Goal: Task Accomplishment & Management: Manage account settings

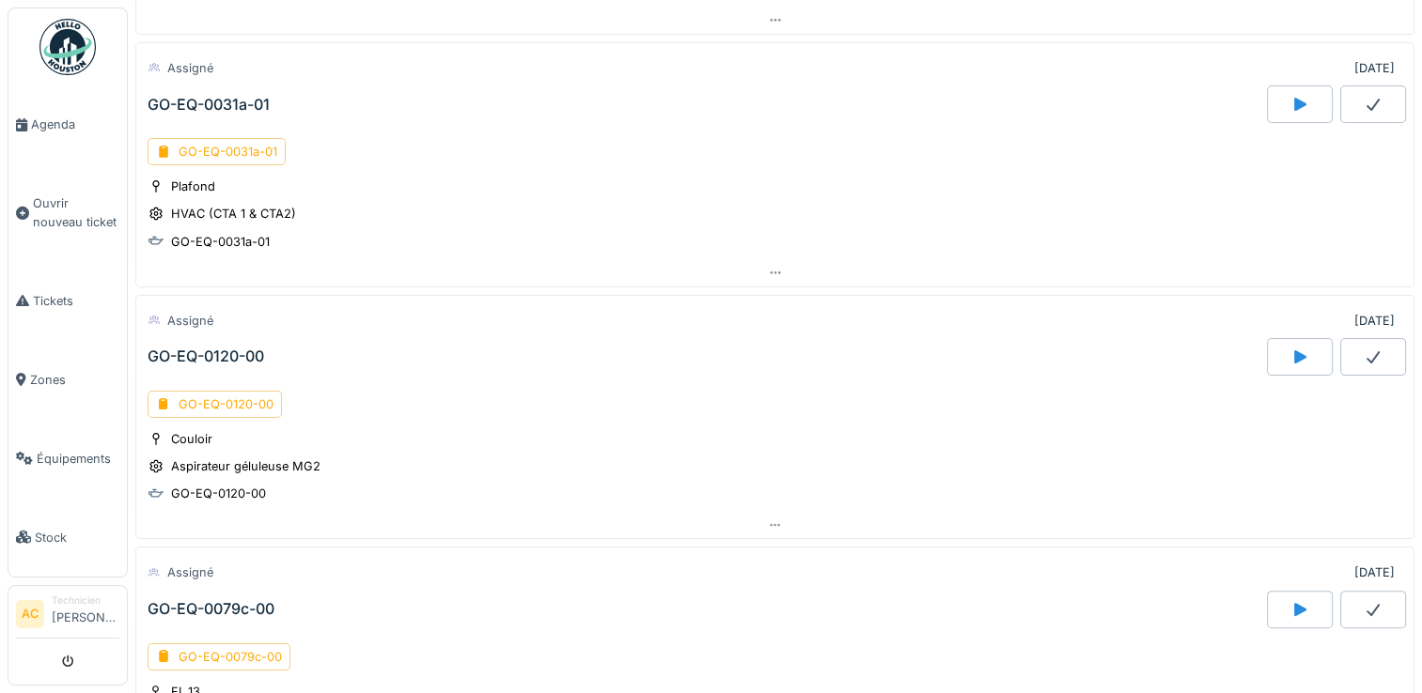
scroll to position [442, 0]
click at [223, 152] on div "GO-EQ-0031a-01" at bounding box center [217, 152] width 138 height 27
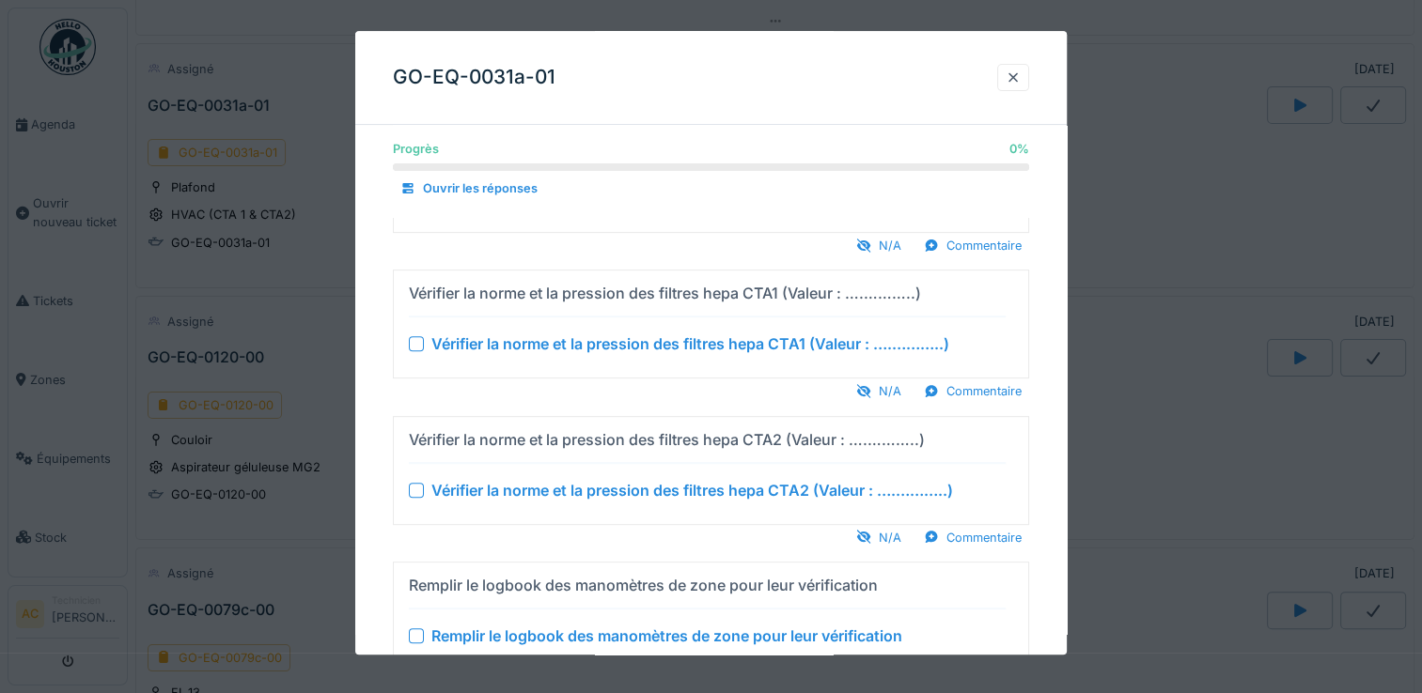
scroll to position [592, 0]
click at [1018, 76] on div at bounding box center [1012, 78] width 15 height 18
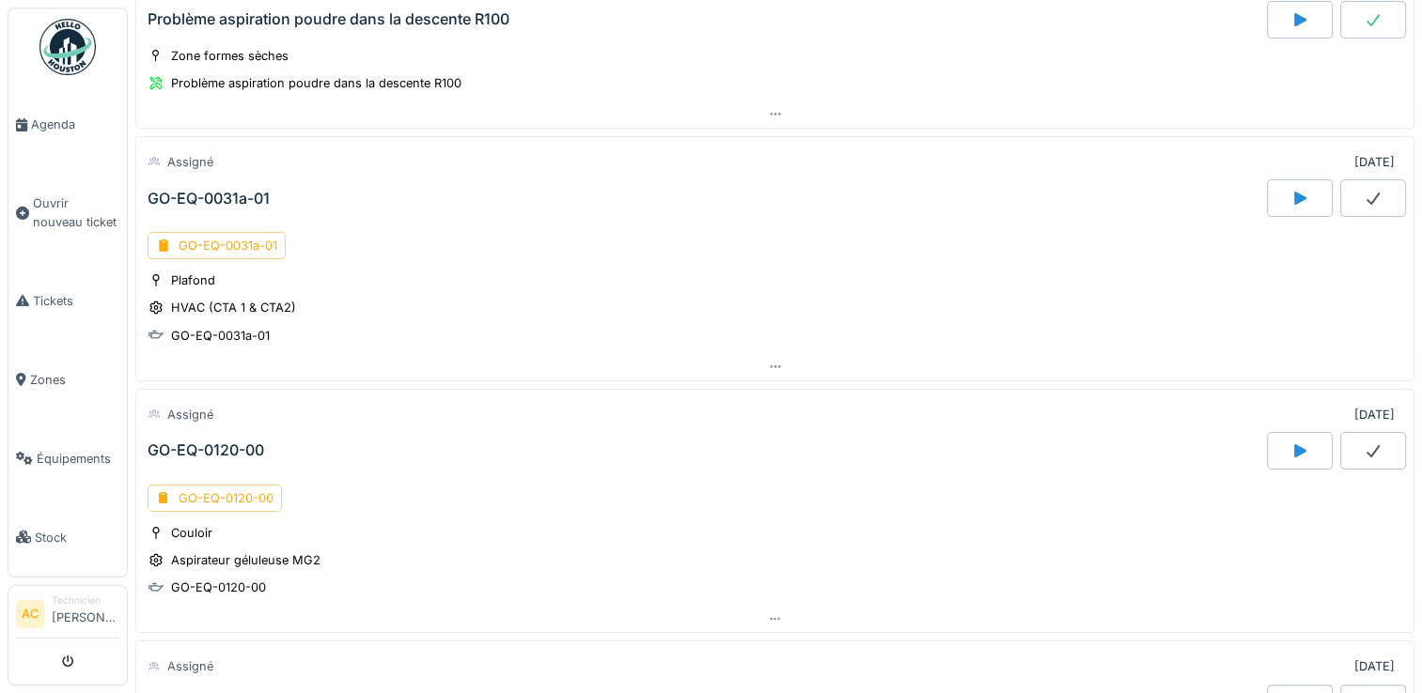
scroll to position [0, 0]
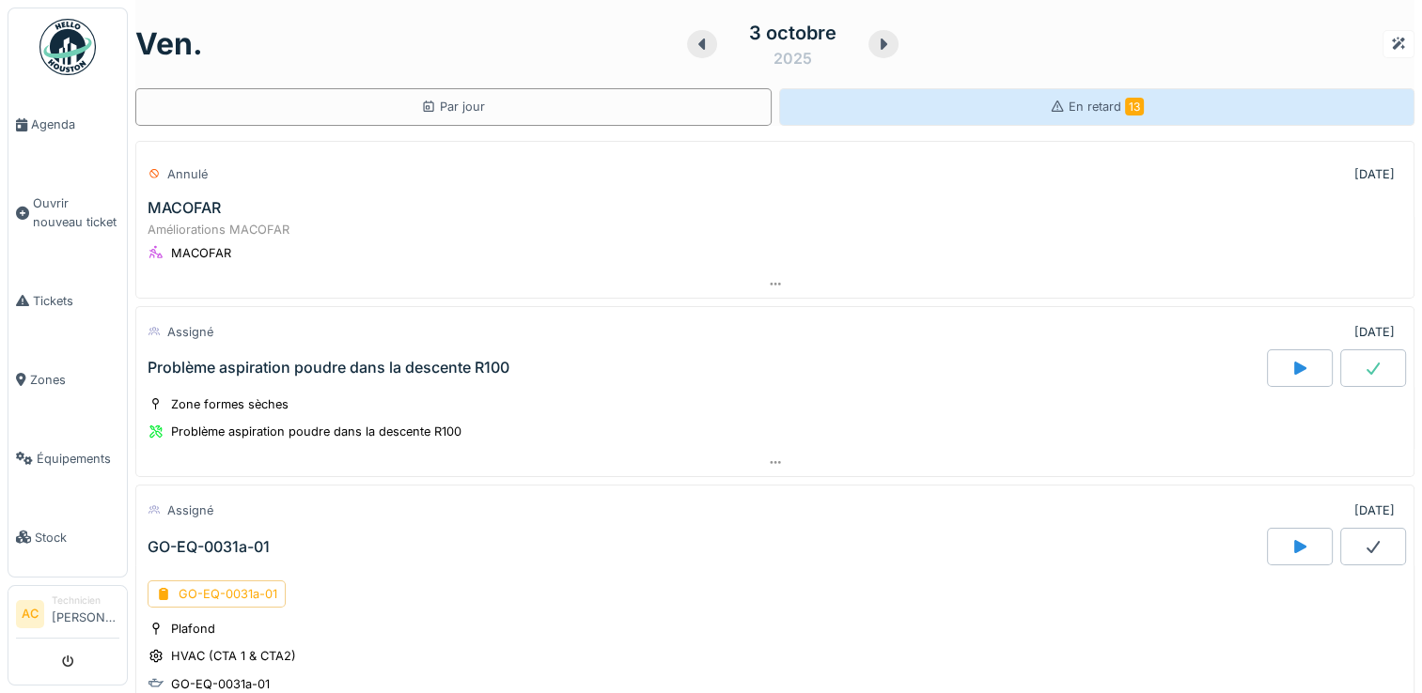
click at [1066, 88] on div "En retard 13" at bounding box center [1097, 107] width 636 height 38
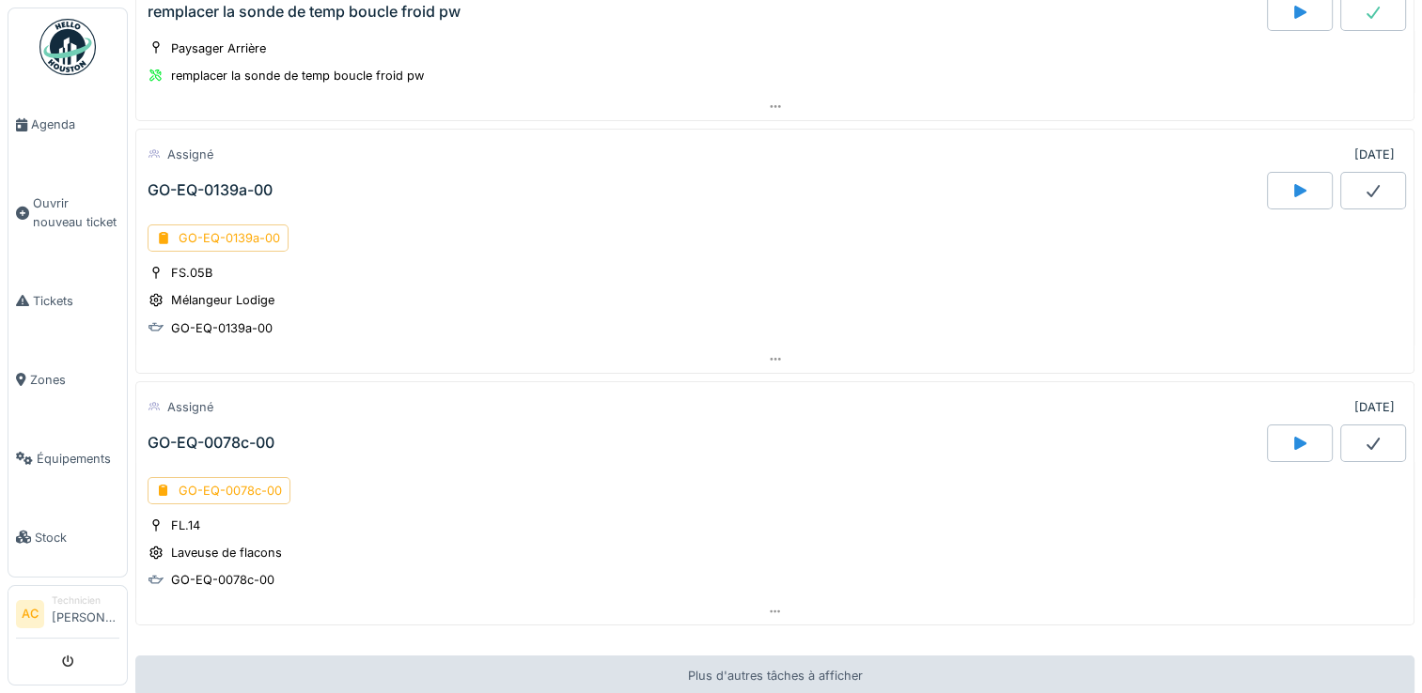
scroll to position [2412, 0]
click at [246, 224] on div "GO-EQ-0139a-00" at bounding box center [218, 237] width 141 height 27
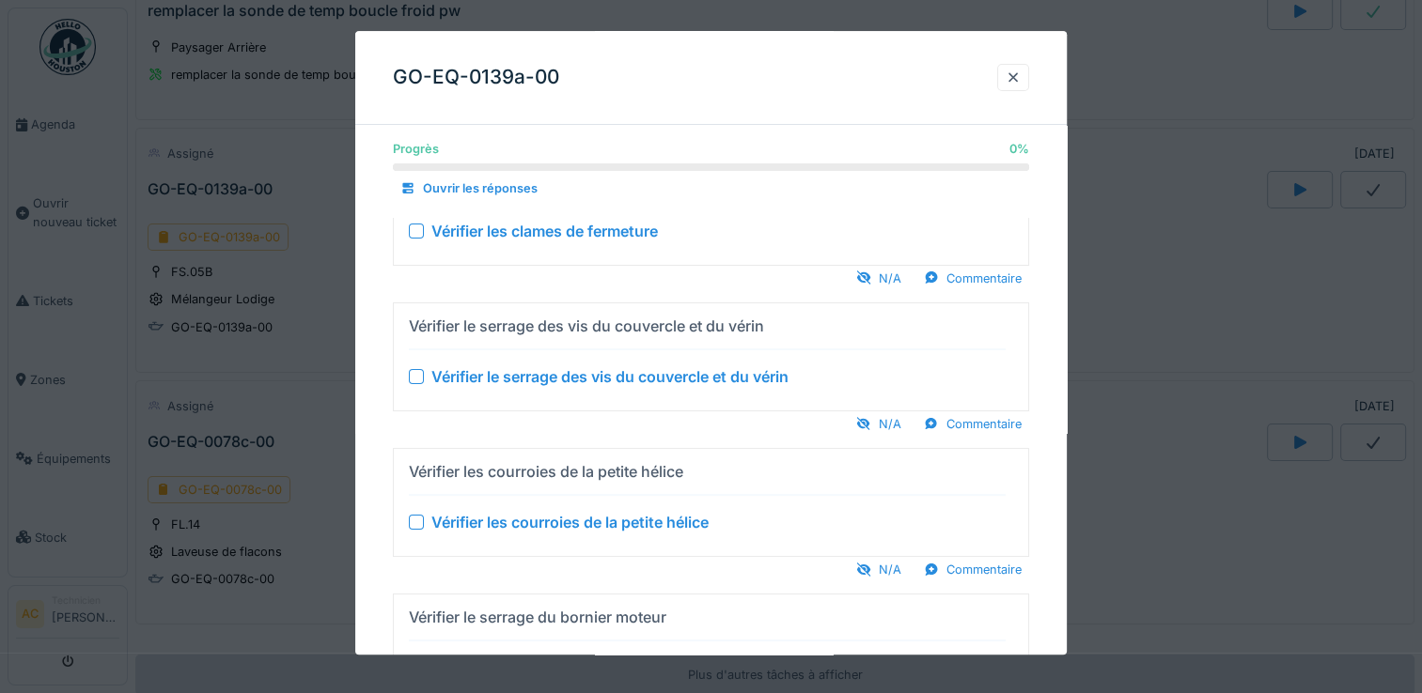
scroll to position [0, 0]
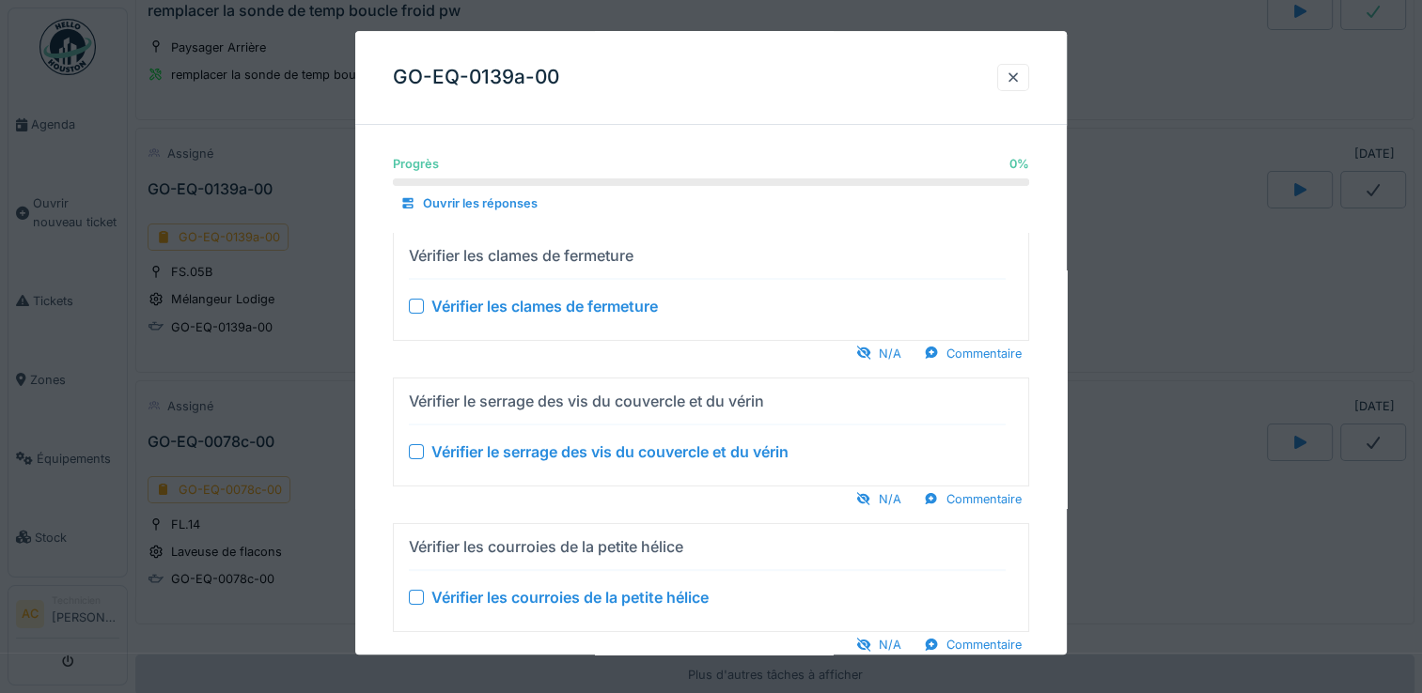
click at [413, 307] on div at bounding box center [416, 306] width 15 height 15
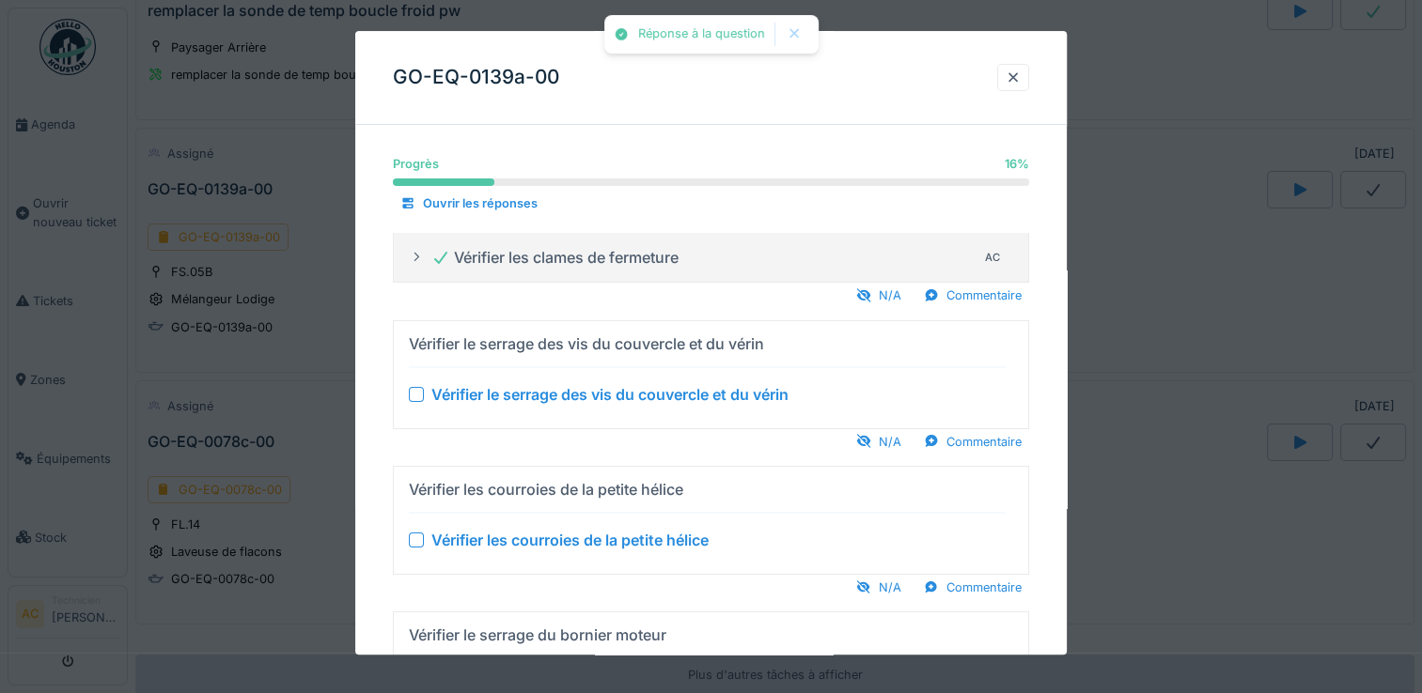
click at [413, 395] on div at bounding box center [416, 394] width 15 height 15
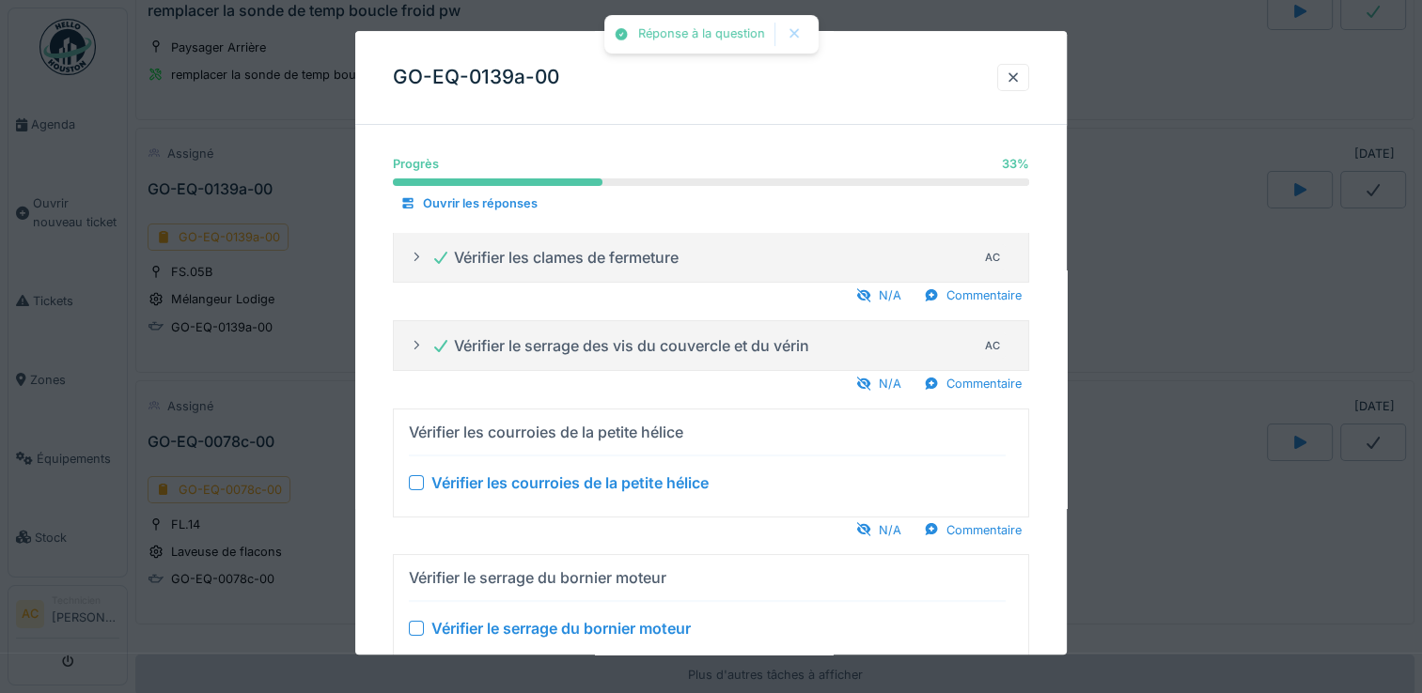
click at [414, 483] on div at bounding box center [416, 482] width 15 height 15
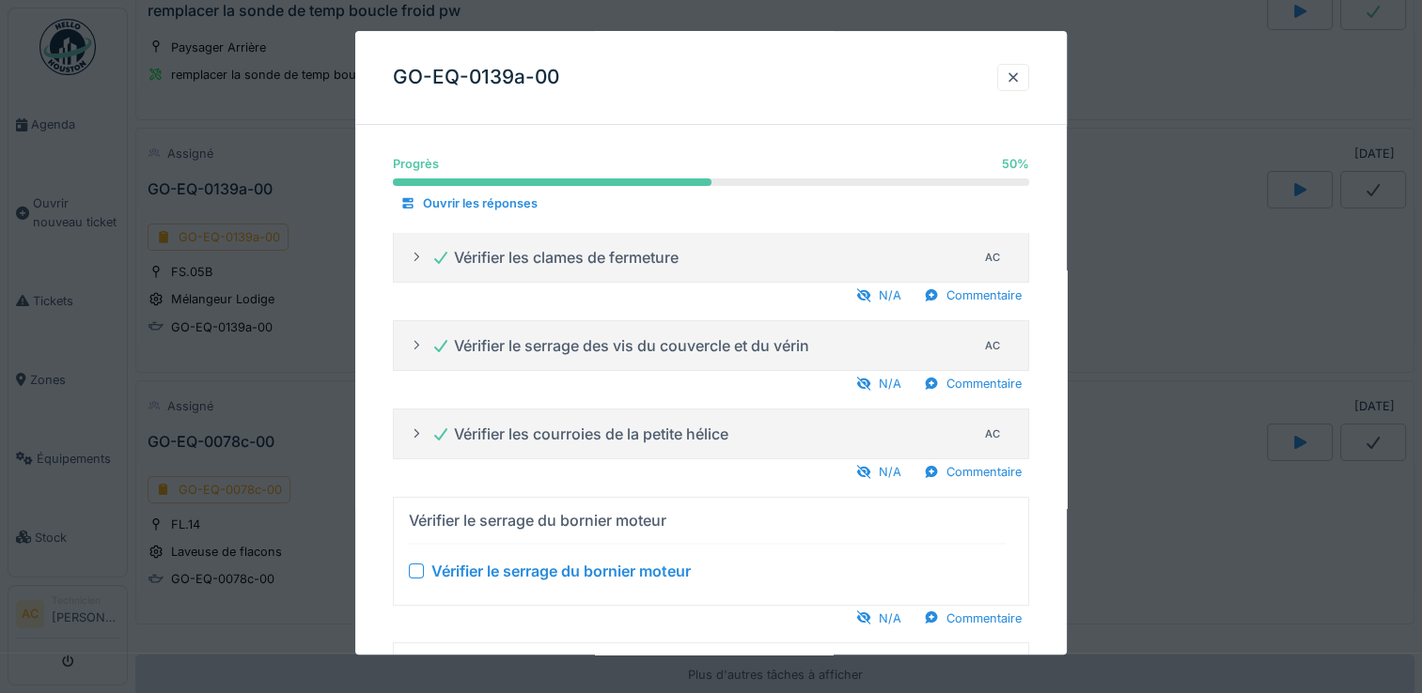
click at [420, 567] on div at bounding box center [416, 571] width 15 height 15
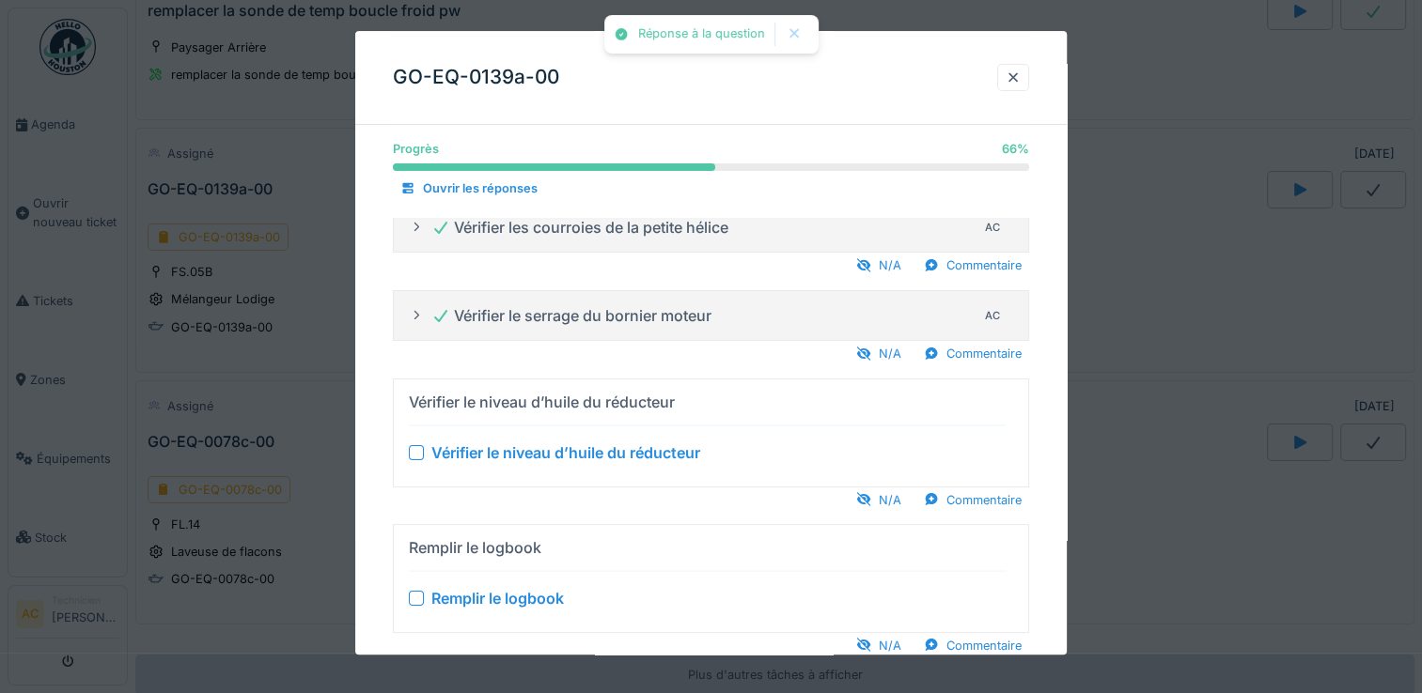
scroll to position [256, 0]
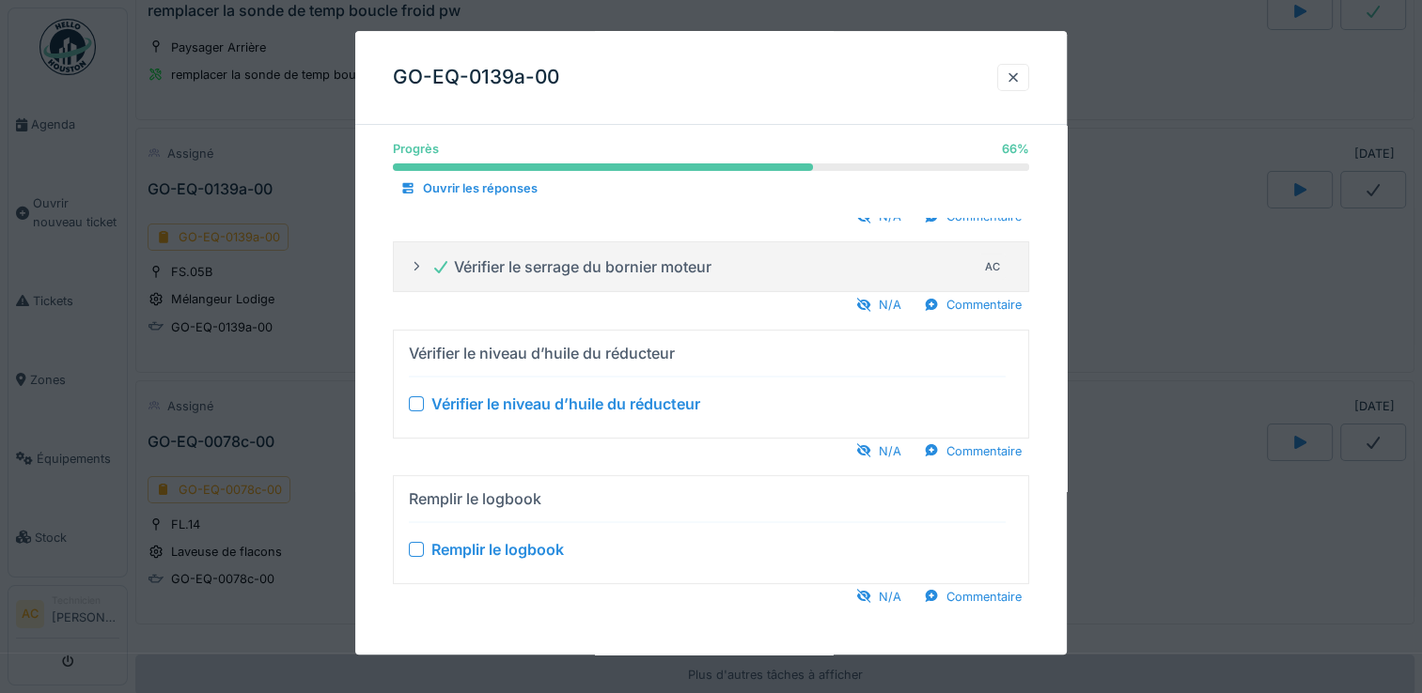
click at [419, 401] on div at bounding box center [416, 403] width 15 height 15
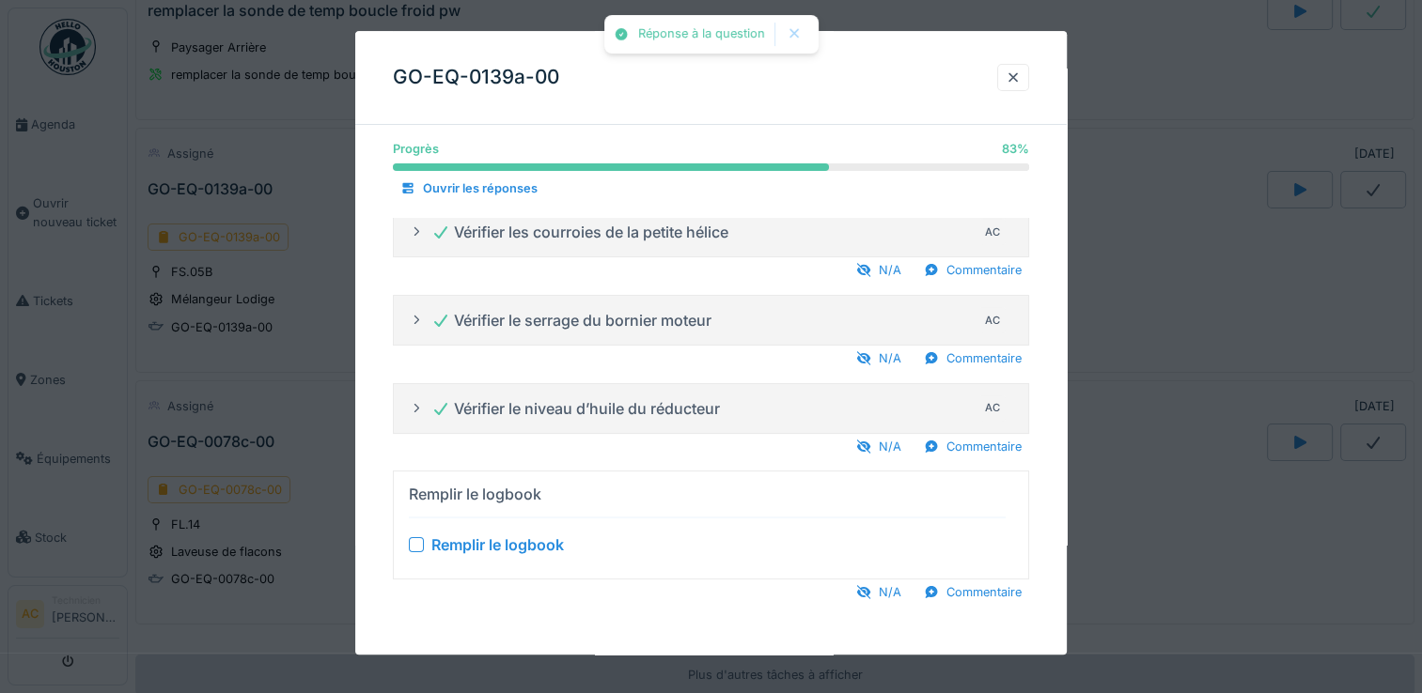
scroll to position [198, 0]
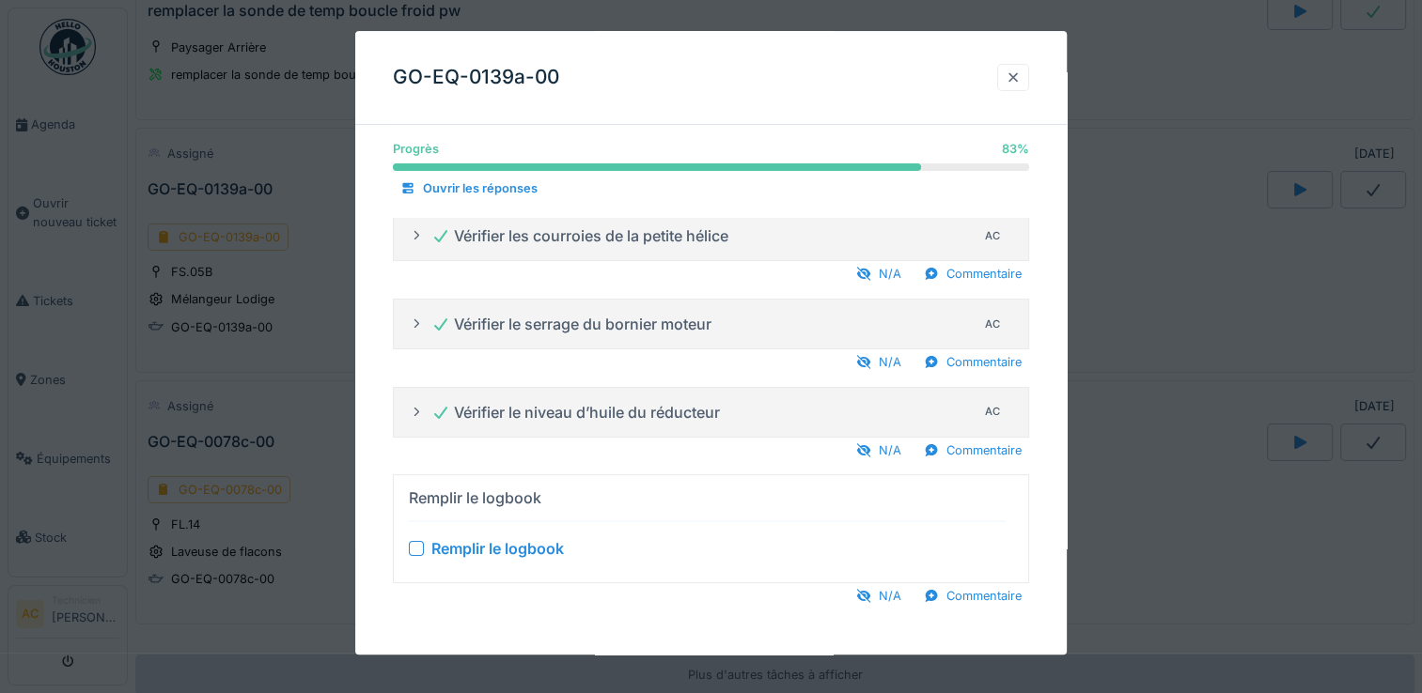
click at [1020, 82] on div at bounding box center [1012, 78] width 15 height 18
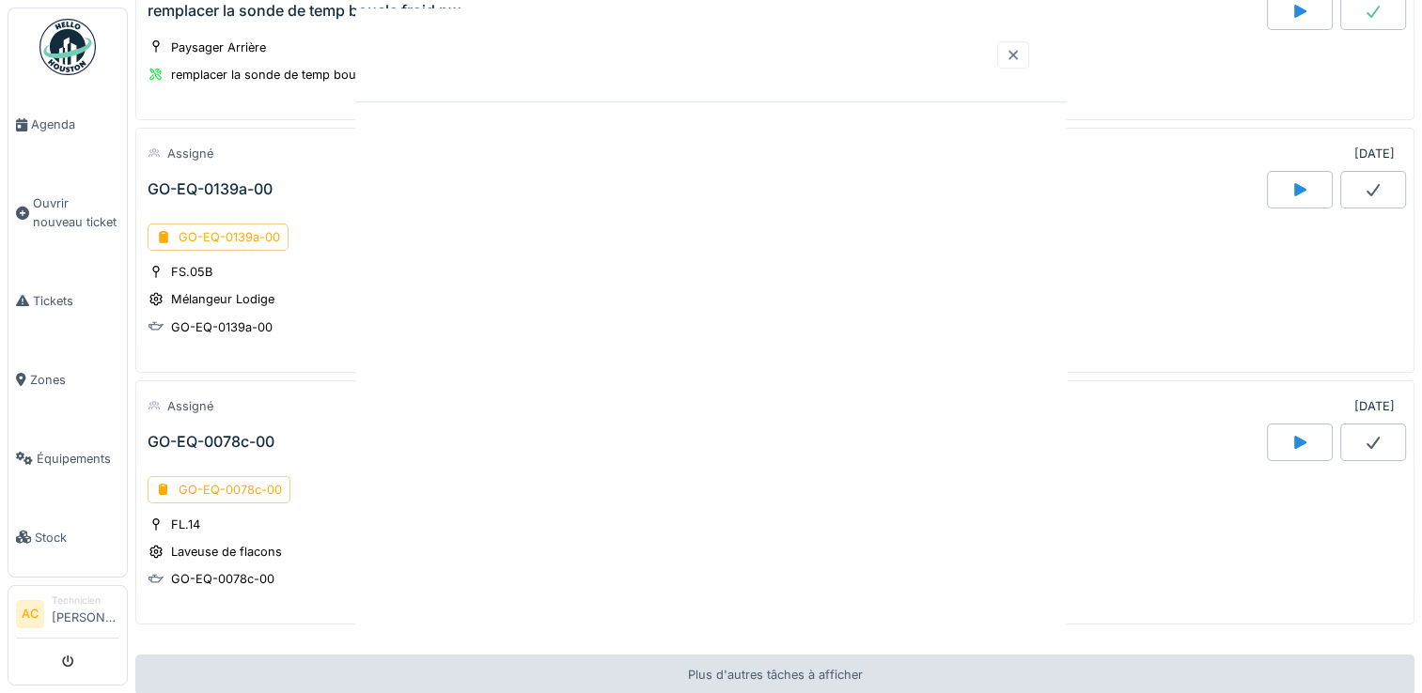
scroll to position [0, 0]
click at [200, 224] on div "GO-EQ-0139a-00" at bounding box center [218, 237] width 141 height 27
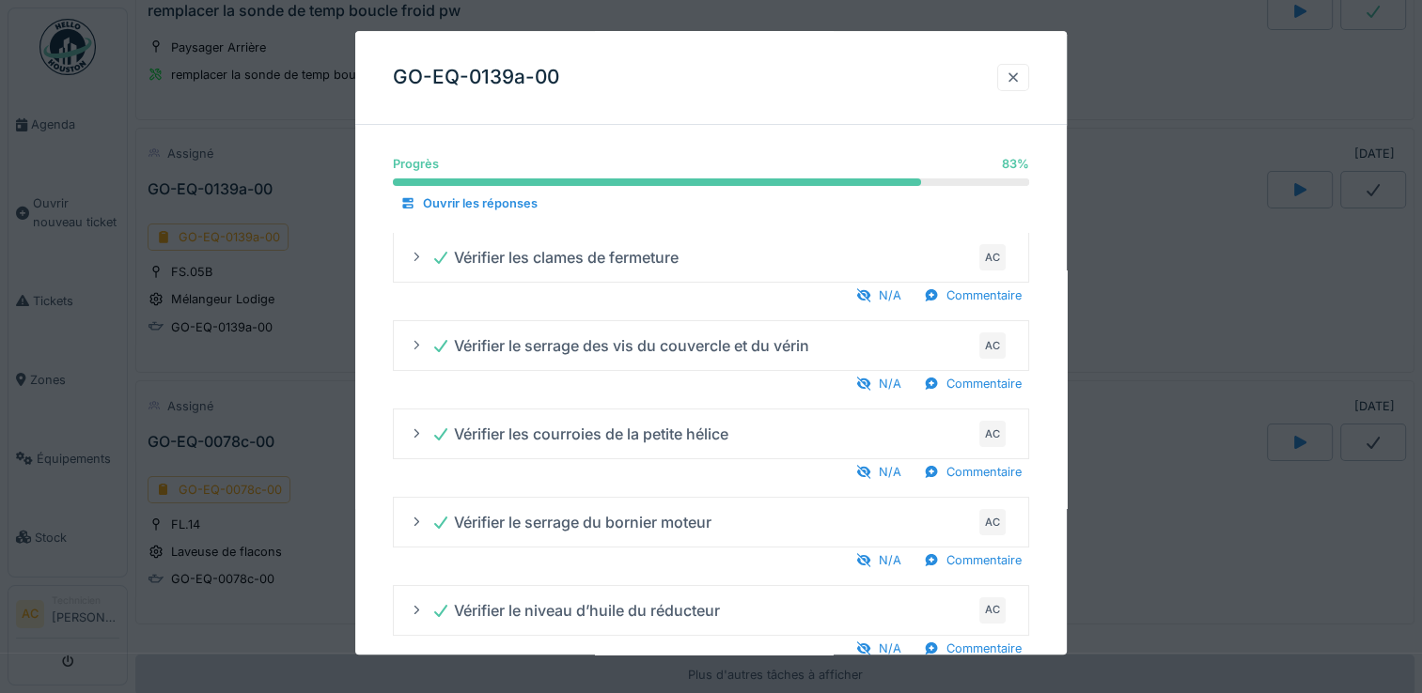
click at [1007, 69] on div at bounding box center [1013, 77] width 32 height 27
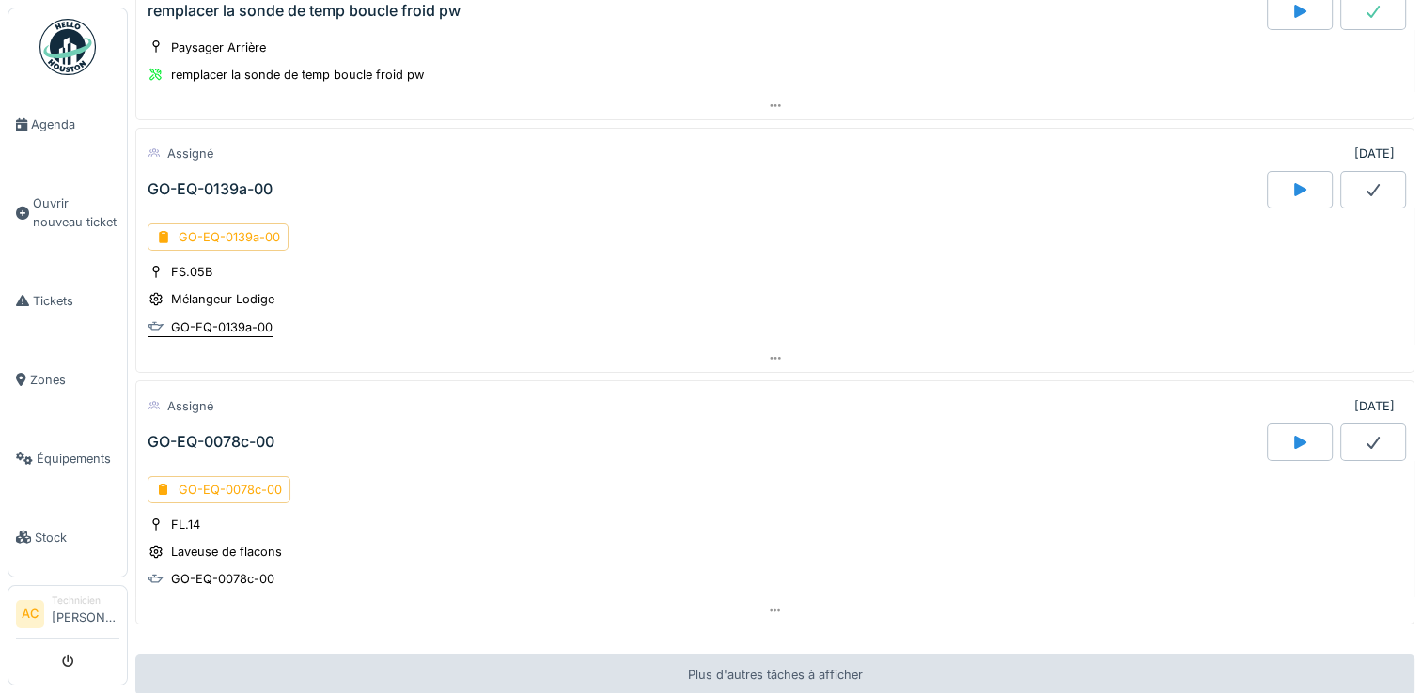
click at [207, 318] on div "GO-EQ-0139a-00" at bounding box center [221, 327] width 101 height 18
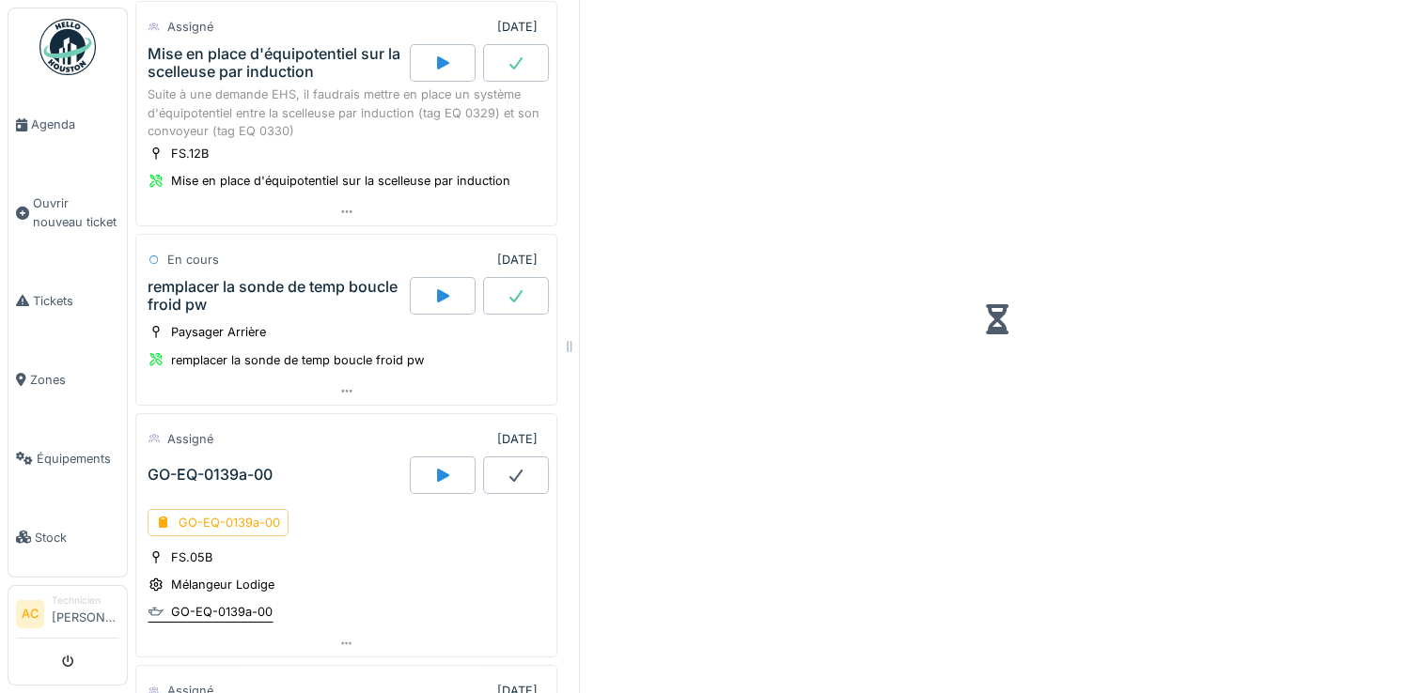
scroll to position [2705, 0]
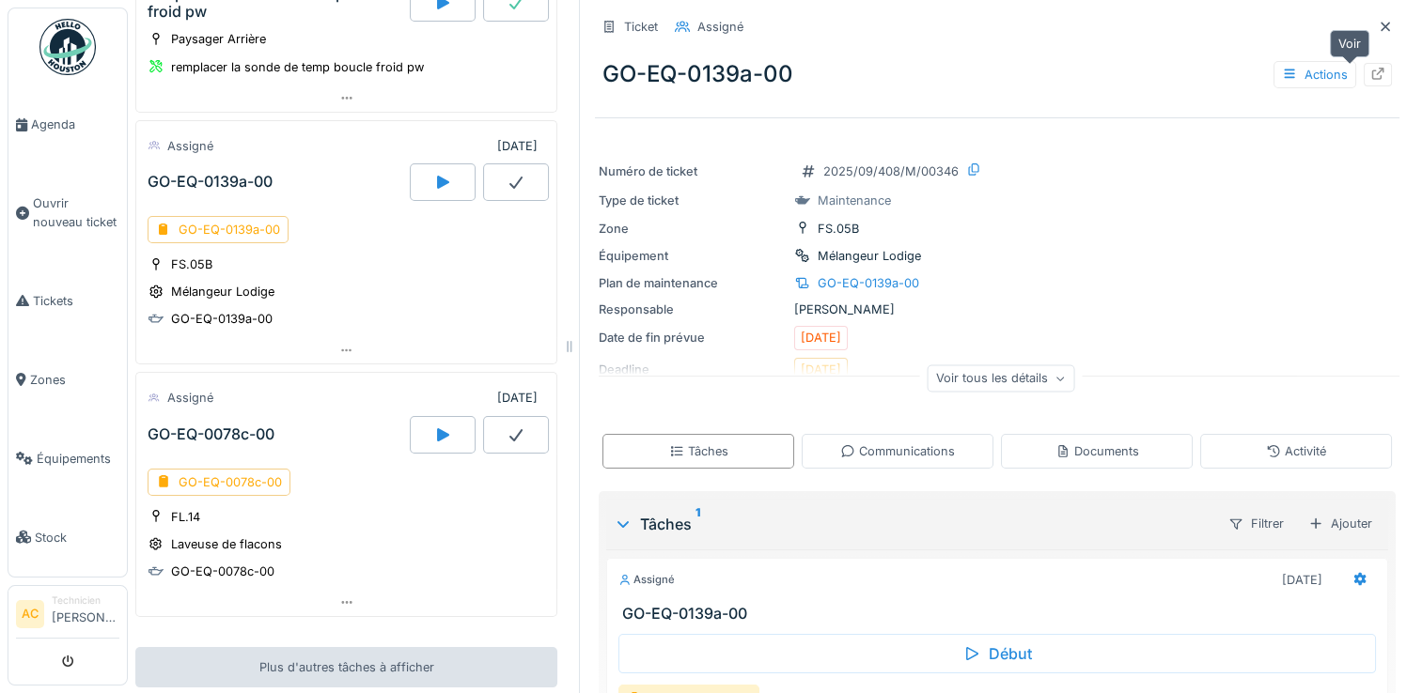
click at [1372, 68] on icon at bounding box center [1378, 74] width 12 height 12
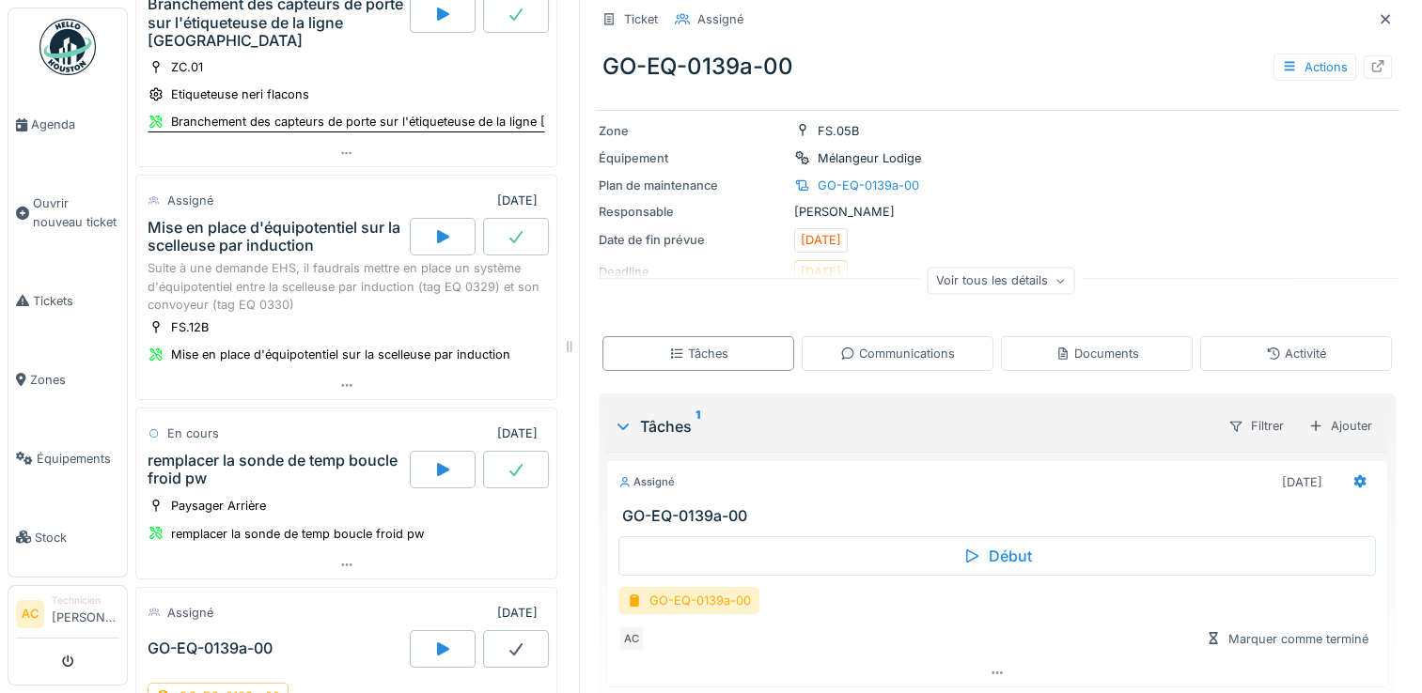
scroll to position [2222, 0]
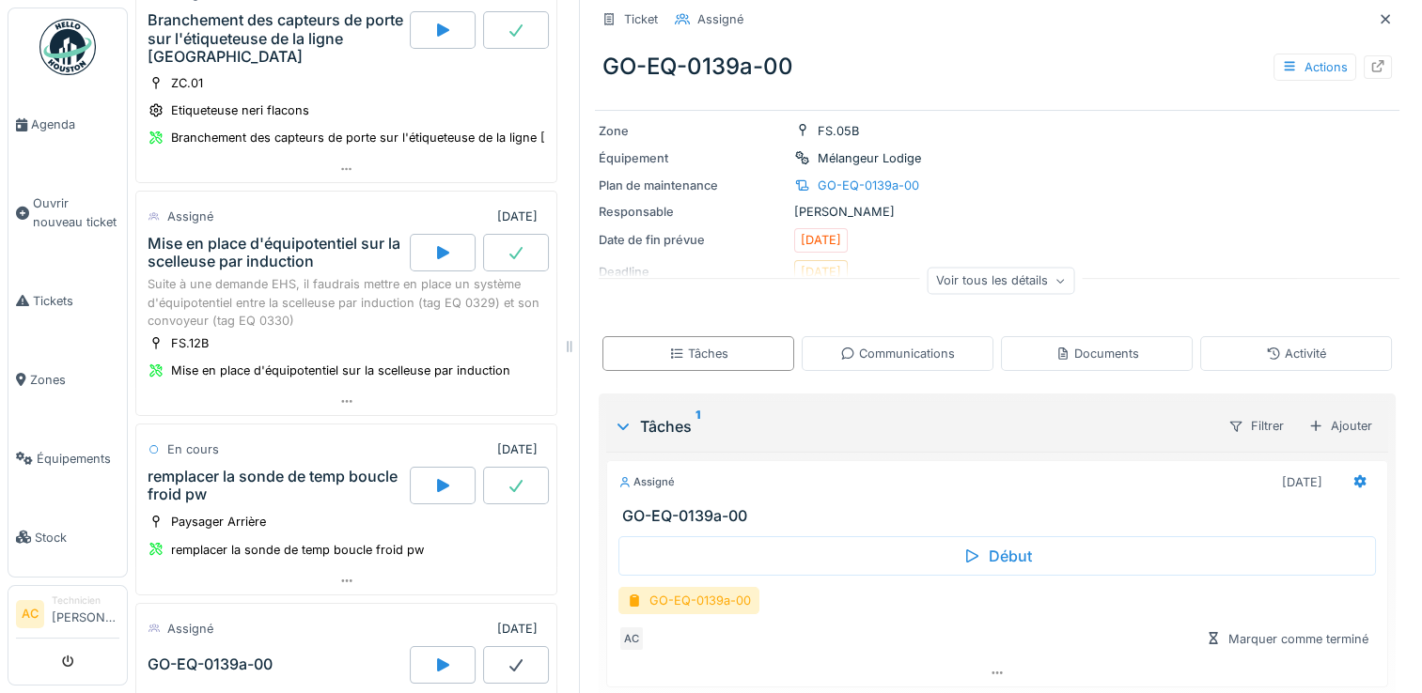
click at [76, 51] on img at bounding box center [67, 47] width 56 height 56
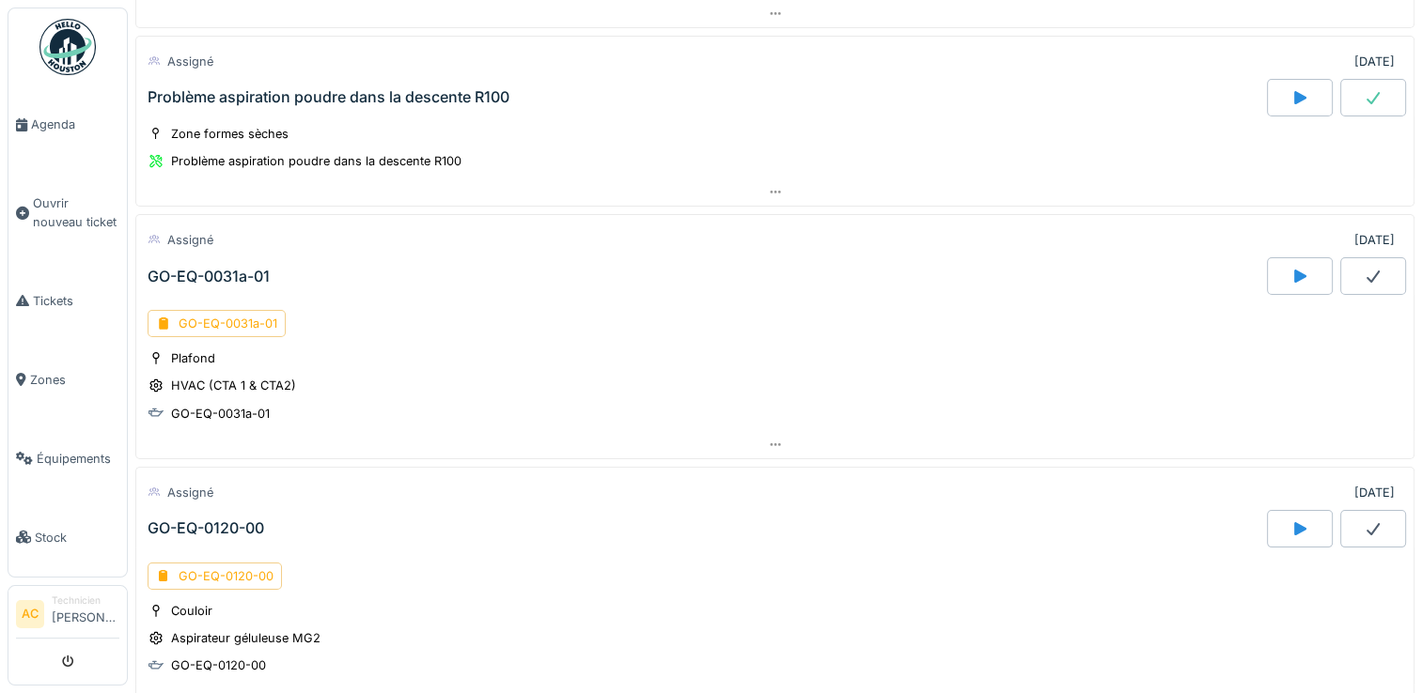
scroll to position [267, 0]
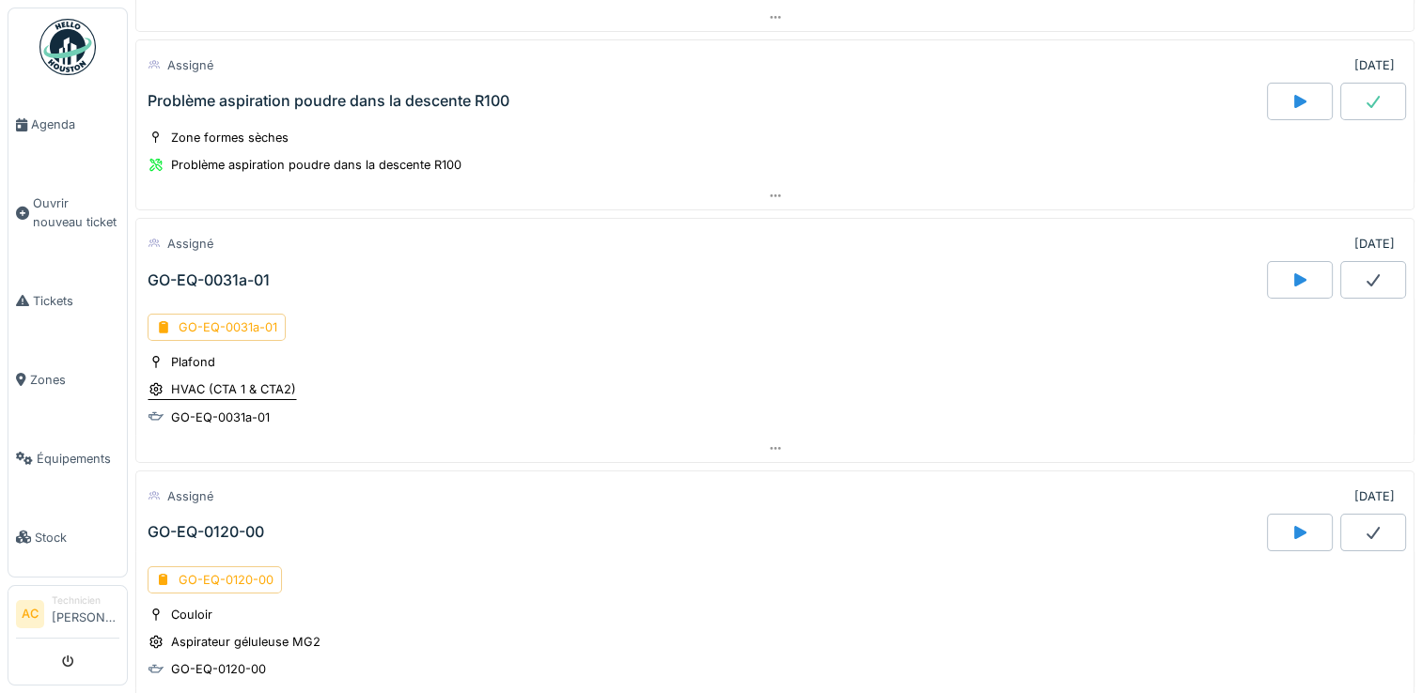
click at [199, 383] on div "HVAC (CTA 1 & CTA2)" at bounding box center [233, 390] width 125 height 18
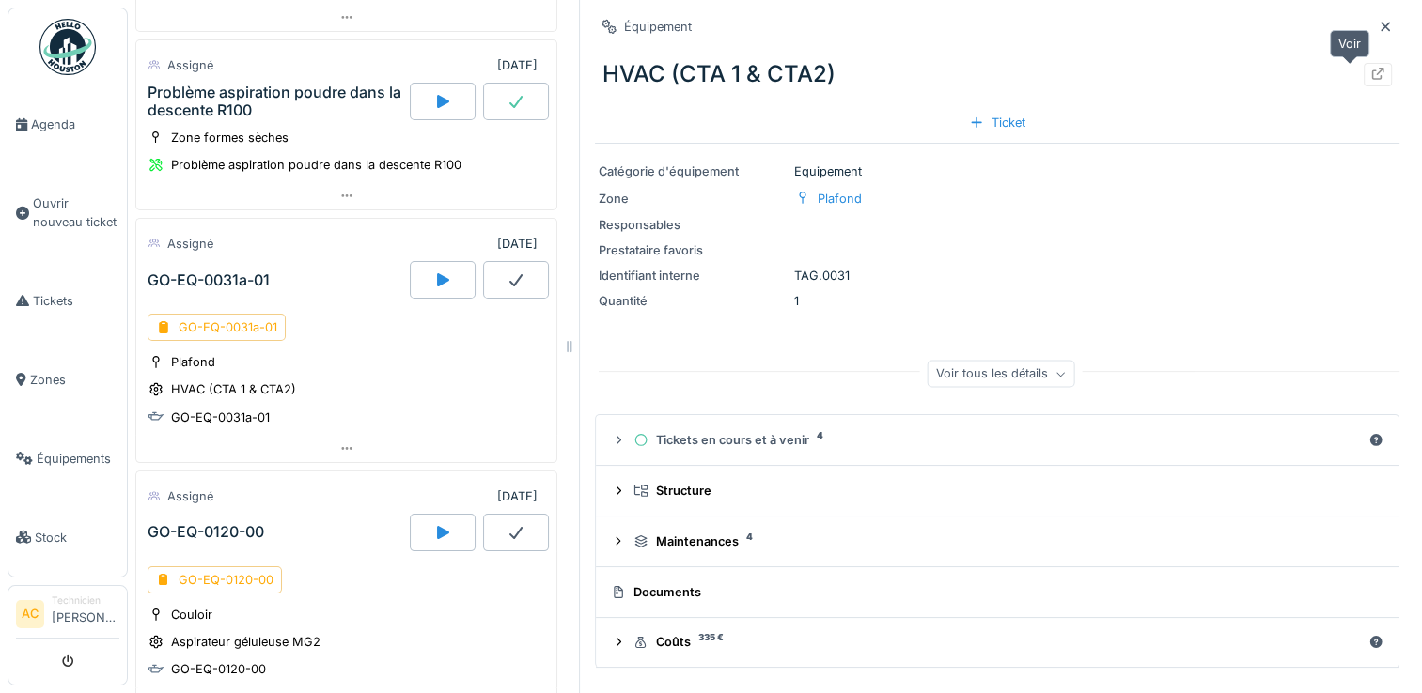
click at [1372, 71] on icon at bounding box center [1378, 74] width 12 height 12
click at [210, 278] on div "GO-EQ-0031a-01" at bounding box center [209, 281] width 122 height 18
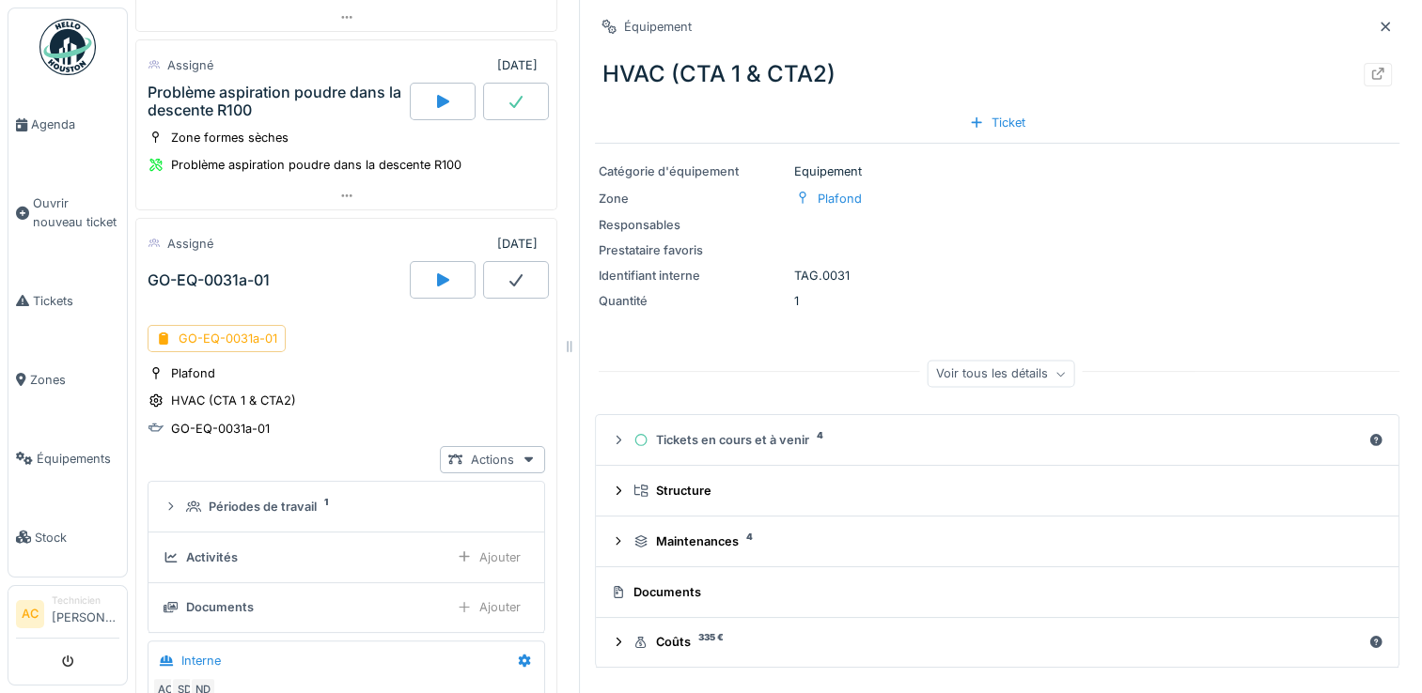
scroll to position [407, 0]
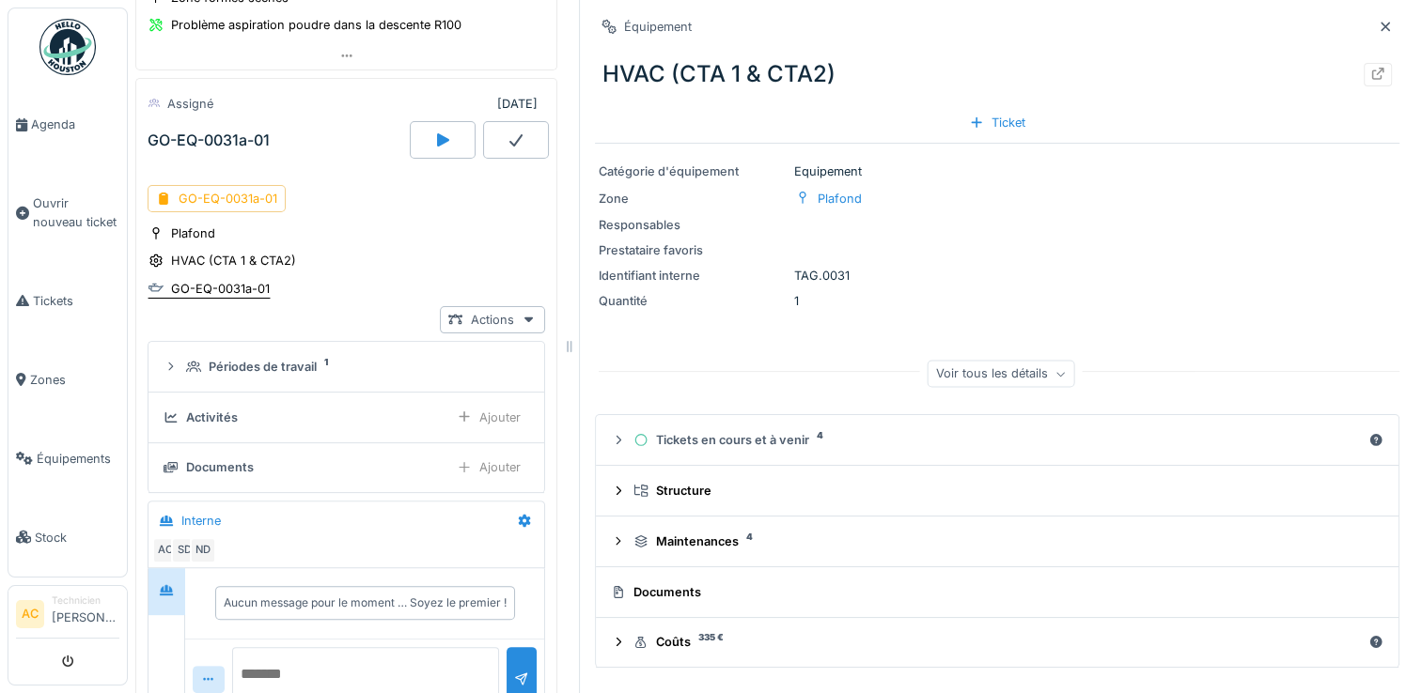
click at [227, 287] on div "GO-EQ-0031a-01" at bounding box center [220, 289] width 99 height 18
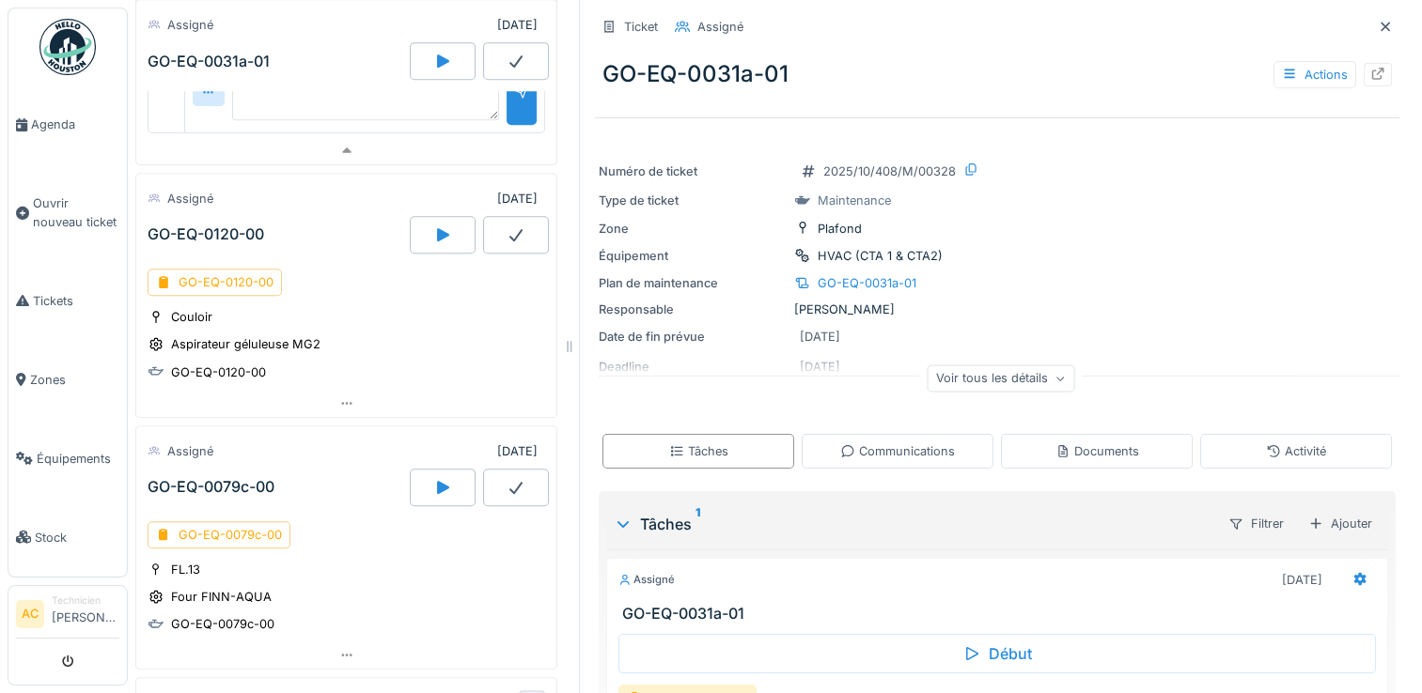
scroll to position [996, 0]
click at [196, 228] on div "GO-EQ-0120-00" at bounding box center [206, 233] width 117 height 18
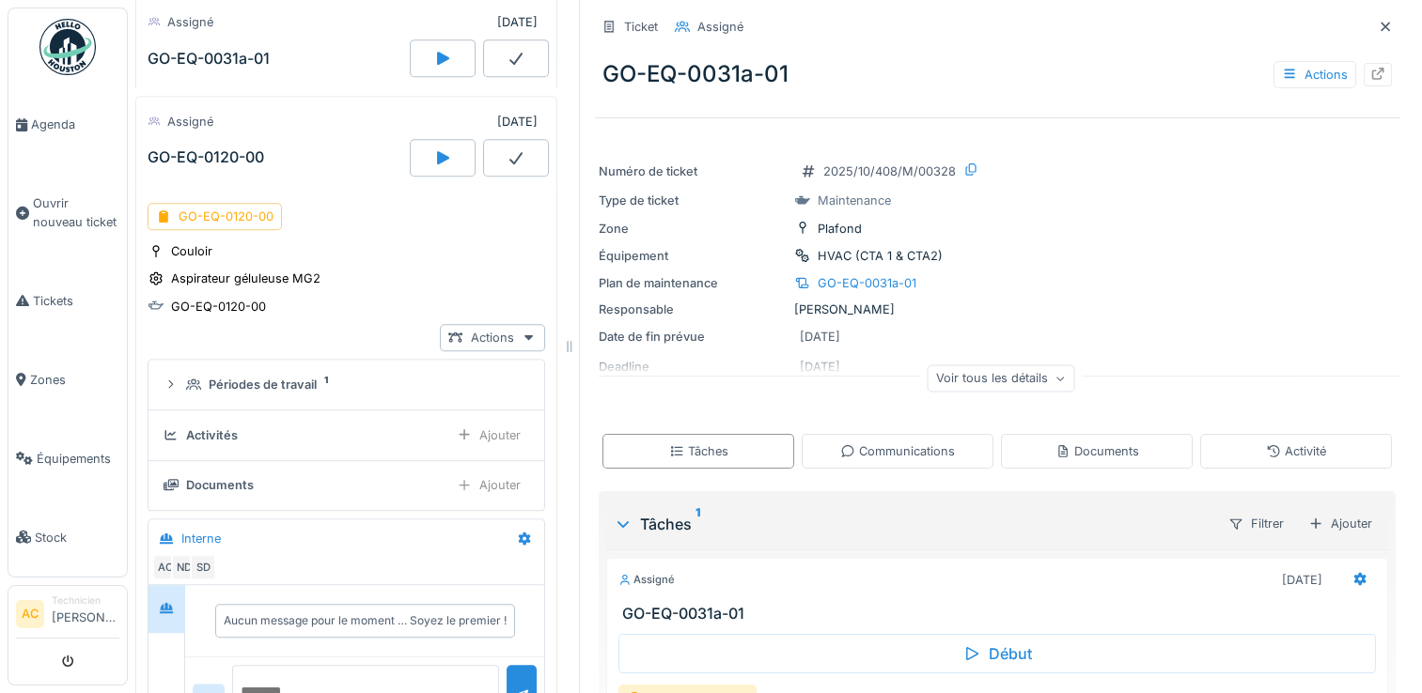
scroll to position [1084, 0]
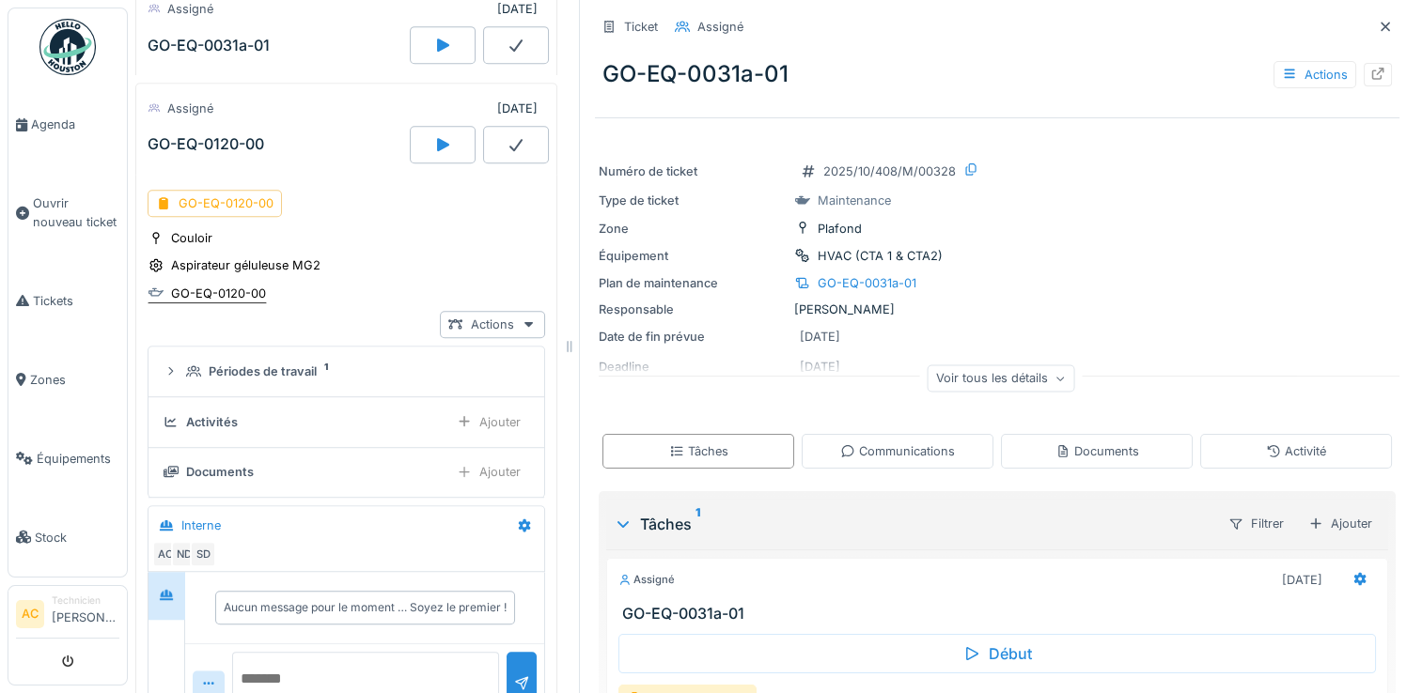
click at [214, 292] on div "GO-EQ-0120-00" at bounding box center [207, 294] width 119 height 20
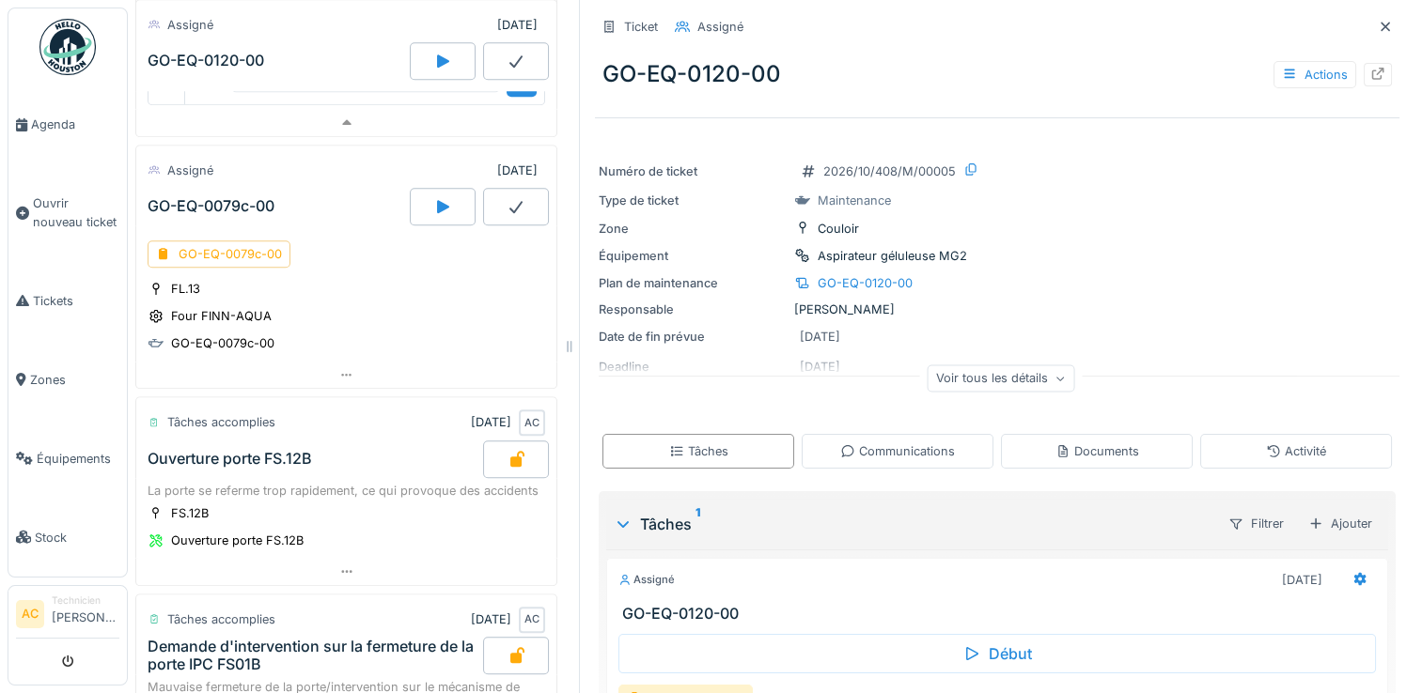
scroll to position [1701, 0]
